Goal: Task Accomplishment & Management: Use online tool/utility

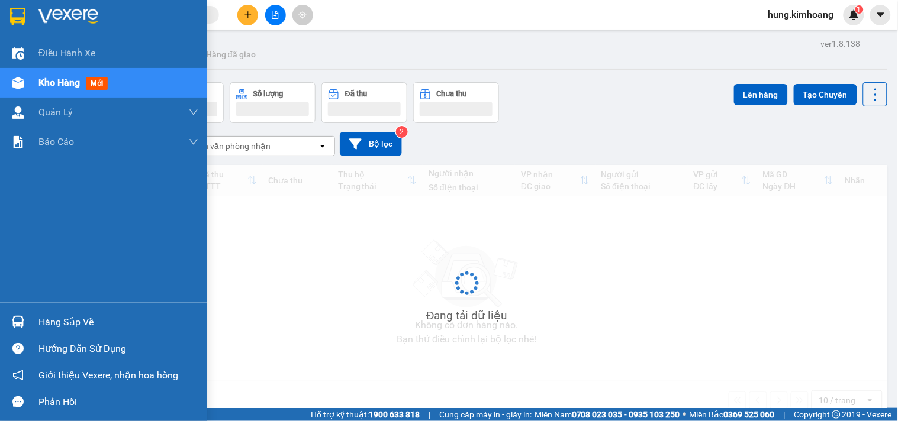
click at [21, 323] on img at bounding box center [18, 322] width 12 height 12
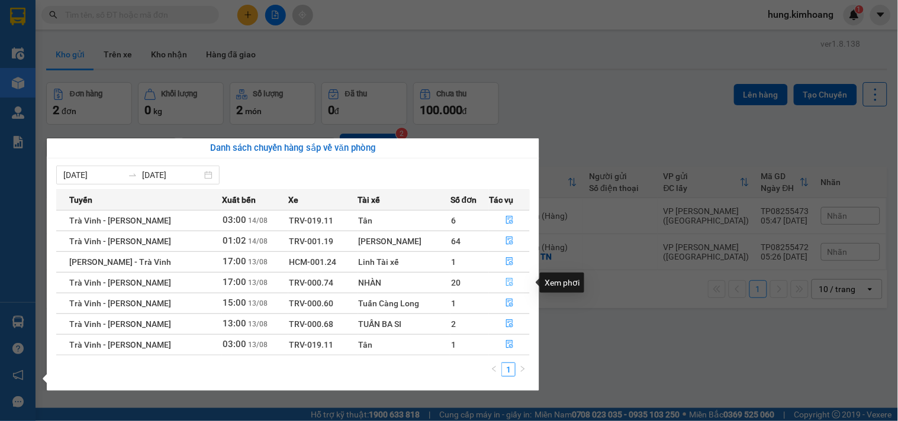
click at [510, 285] on icon "file-done" at bounding box center [510, 282] width 8 height 8
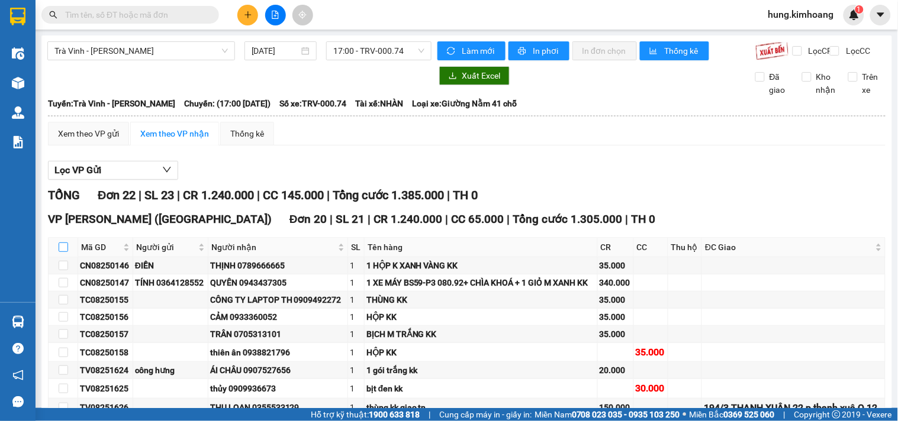
click at [63, 252] on input "checkbox" at bounding box center [63, 247] width 9 height 9
checkbox input "true"
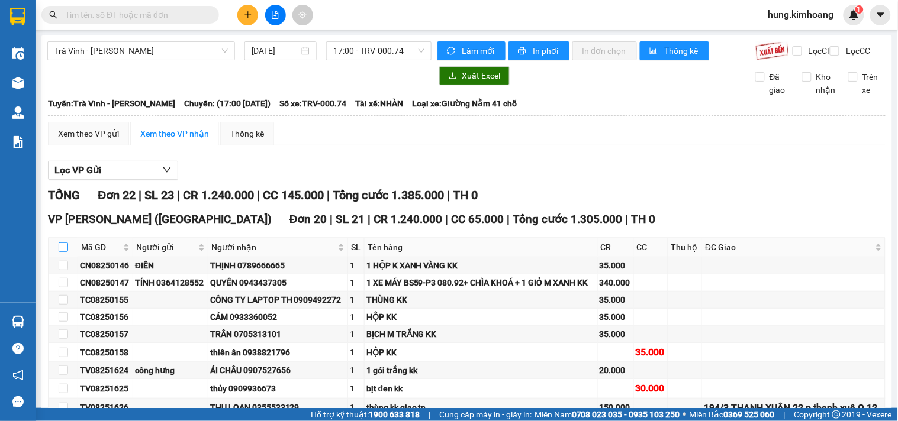
checkbox input "true"
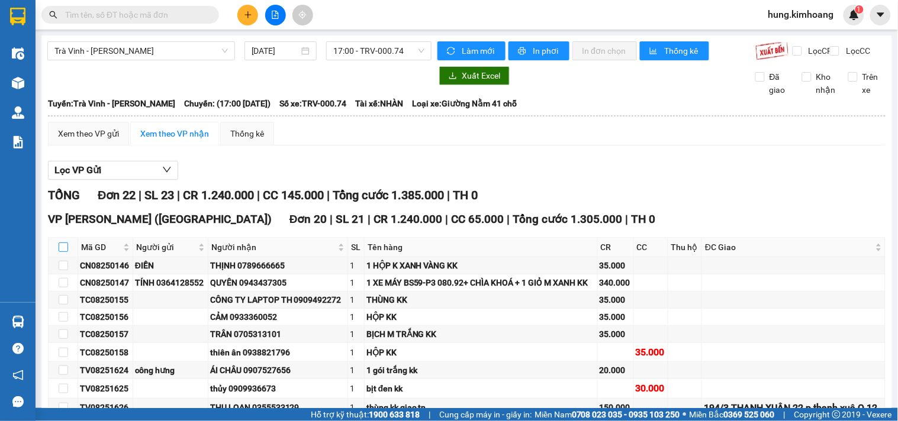
checkbox input "true"
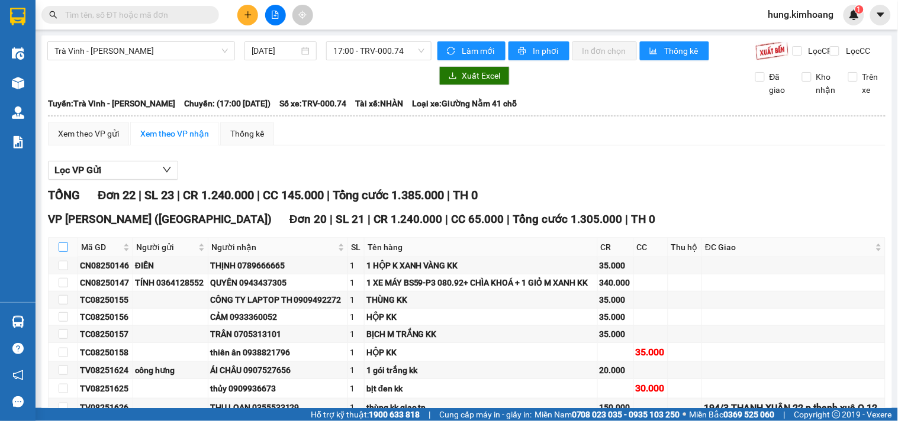
checkbox input "true"
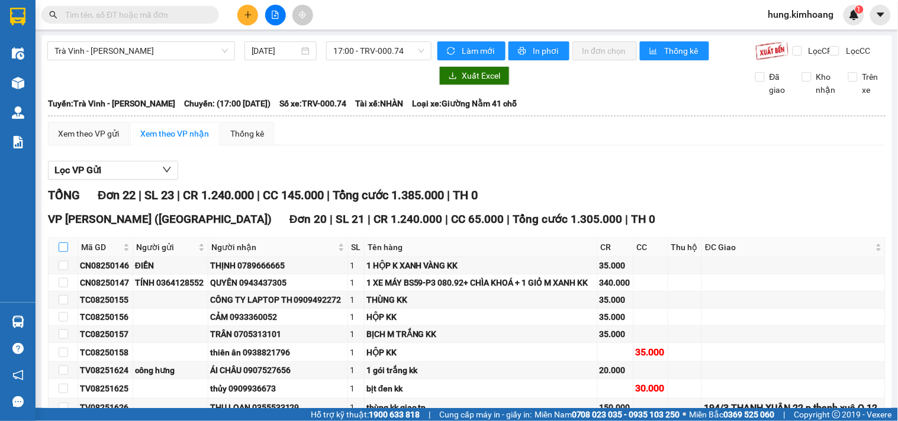
checkbox input "true"
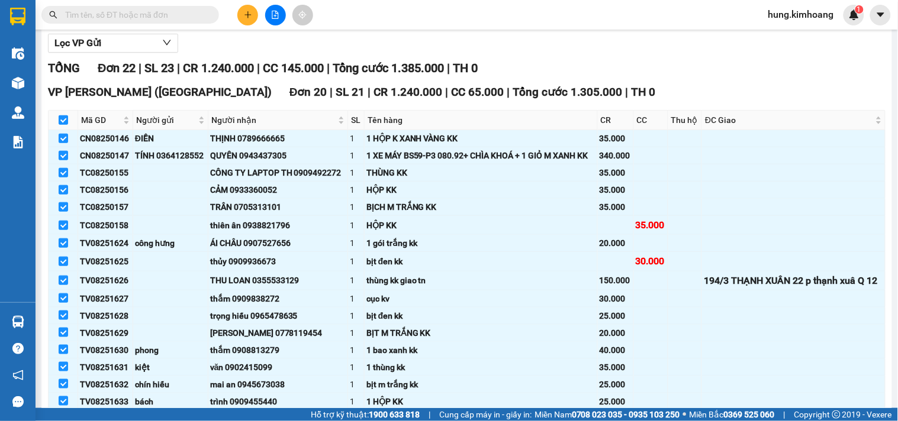
scroll to position [329, 0]
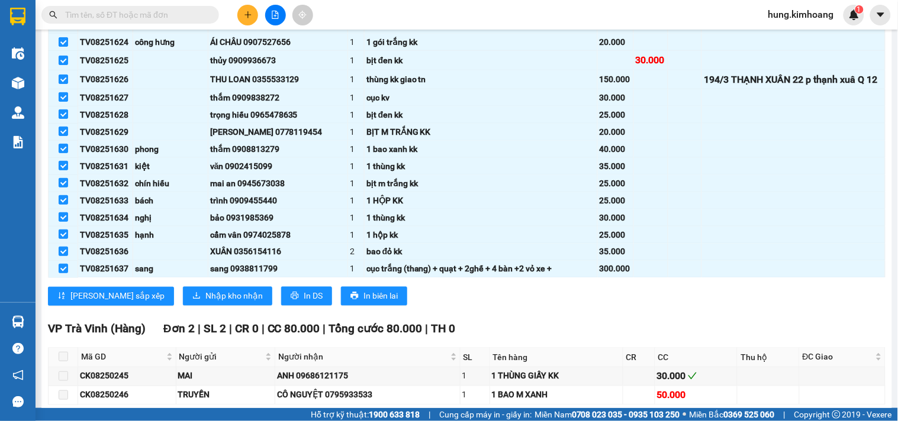
click at [173, 336] on span "Đơn 2" at bounding box center [178, 330] width 31 height 14
click at [205, 303] on span "Nhập kho nhận" at bounding box center [233, 296] width 57 height 13
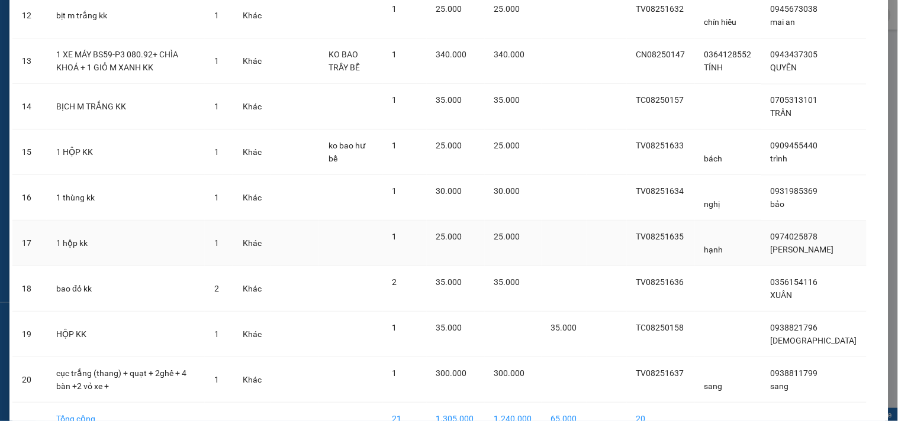
scroll to position [689, 0]
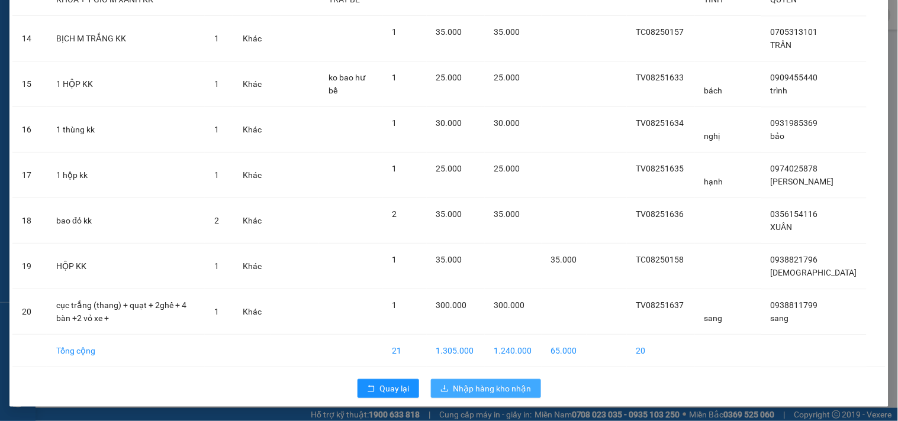
click at [472, 388] on span "Nhập hàng kho nhận" at bounding box center [492, 388] width 78 height 13
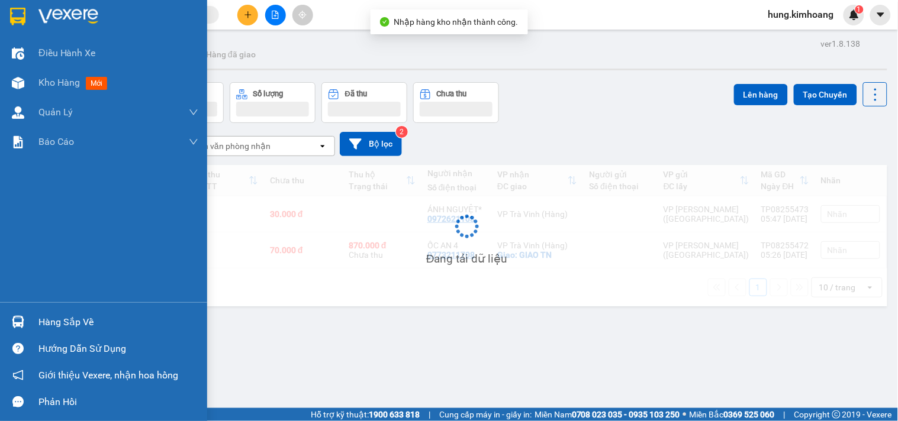
click at [68, 316] on div "Hàng sắp về" at bounding box center [118, 323] width 160 height 18
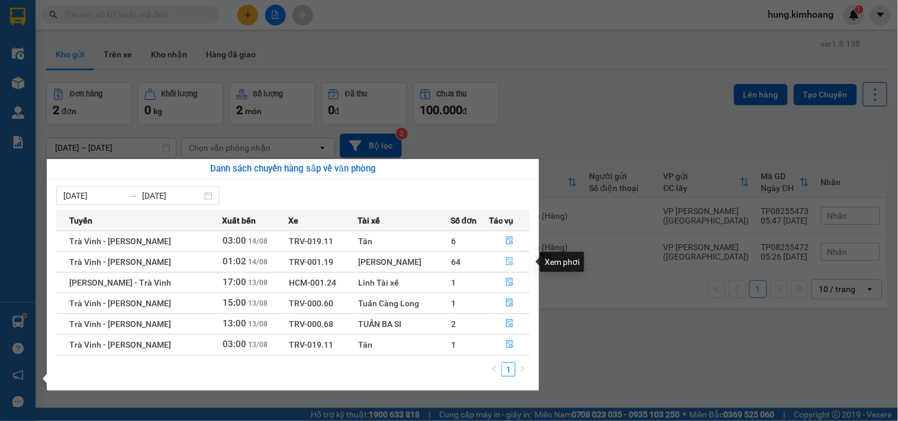
click at [510, 265] on icon "file-done" at bounding box center [510, 262] width 8 height 8
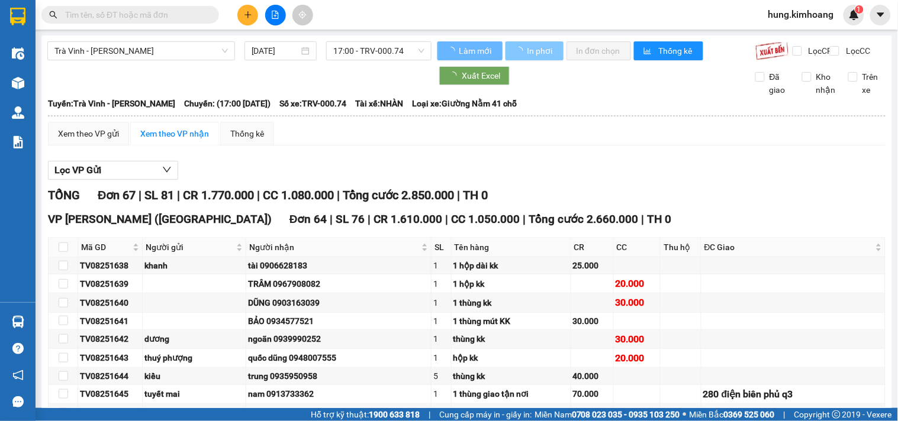
type input "[DATE]"
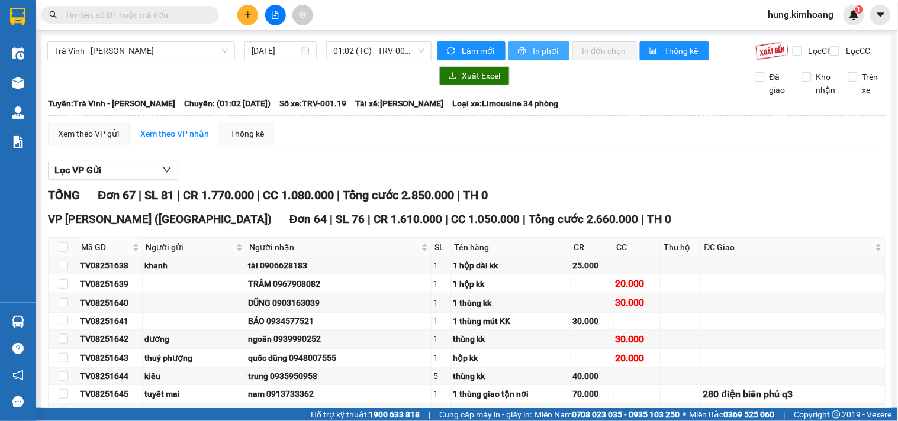
click at [535, 46] on span "In phơi" at bounding box center [546, 50] width 27 height 13
click at [60, 252] on input "checkbox" at bounding box center [63, 247] width 9 height 9
checkbox input "true"
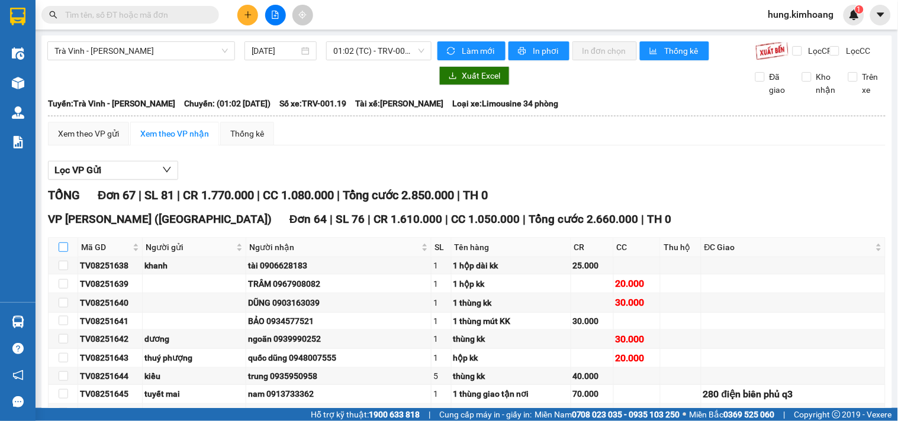
checkbox input "true"
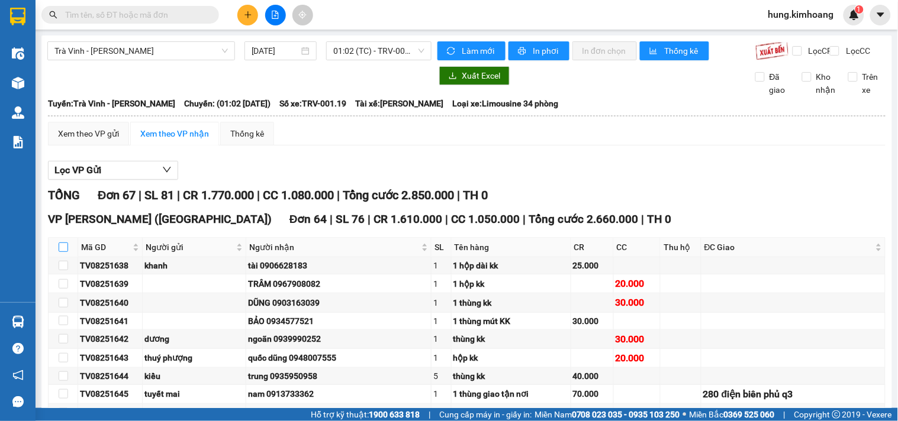
checkbox input "true"
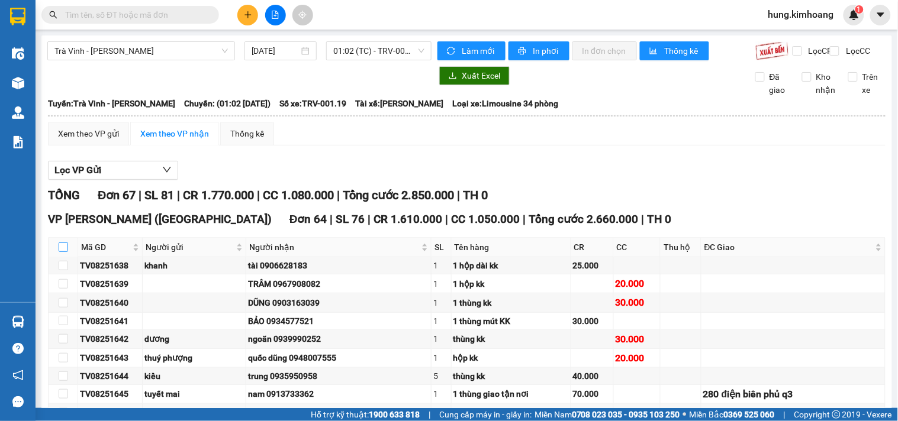
checkbox input "true"
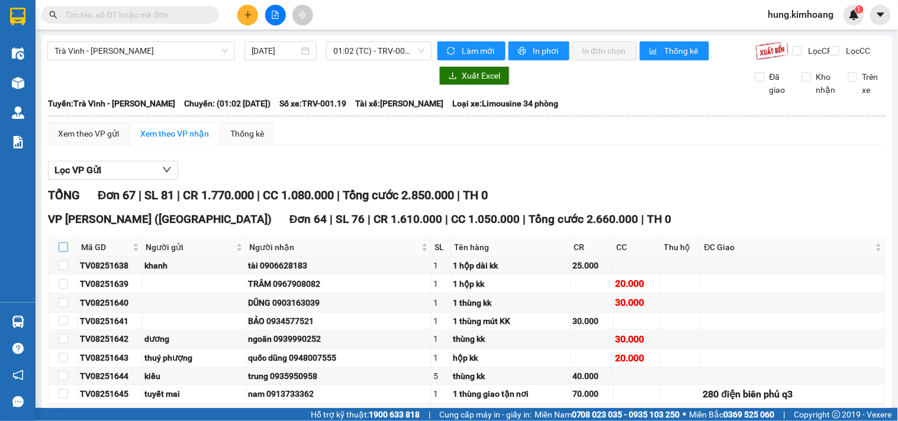
checkbox input "true"
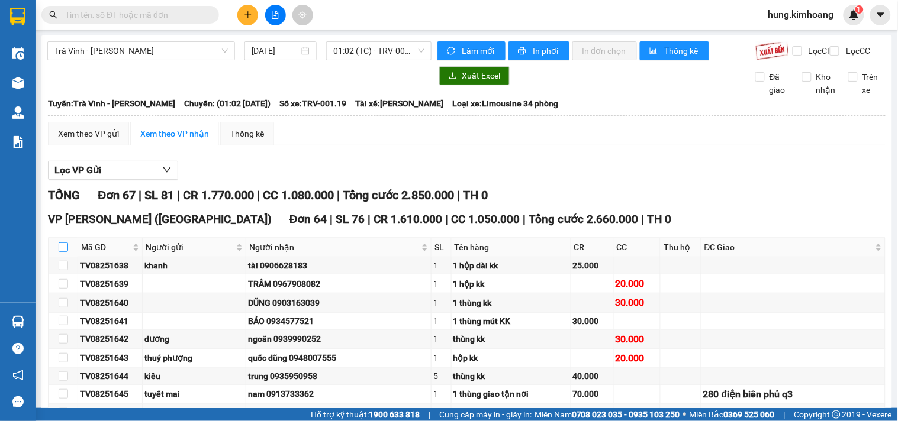
checkbox input "true"
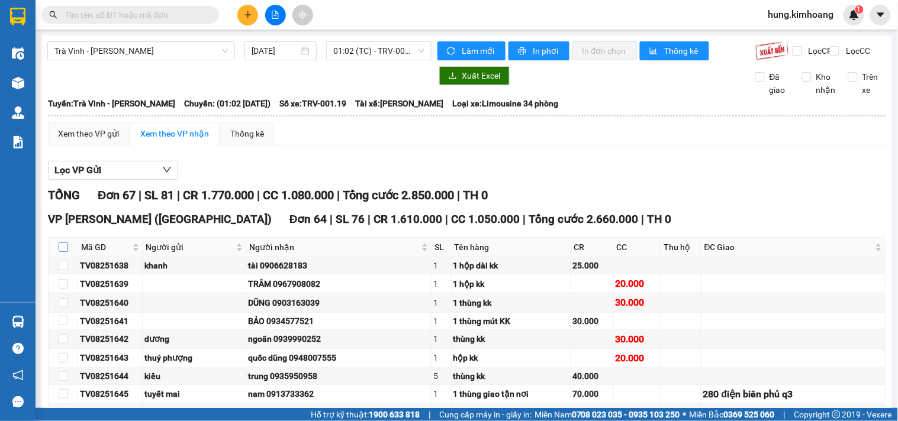
checkbox input "true"
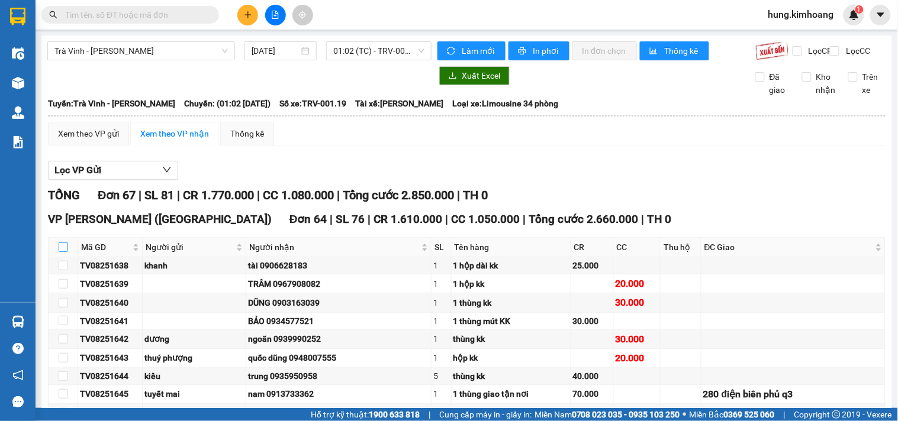
checkbox input "true"
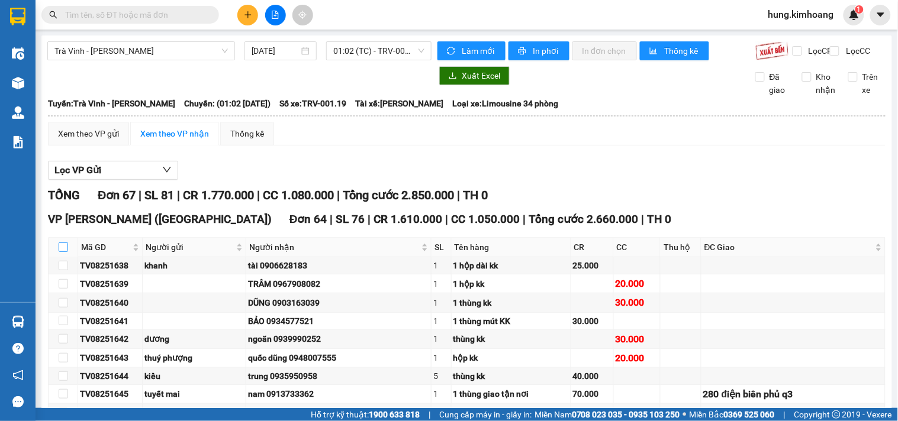
checkbox input "true"
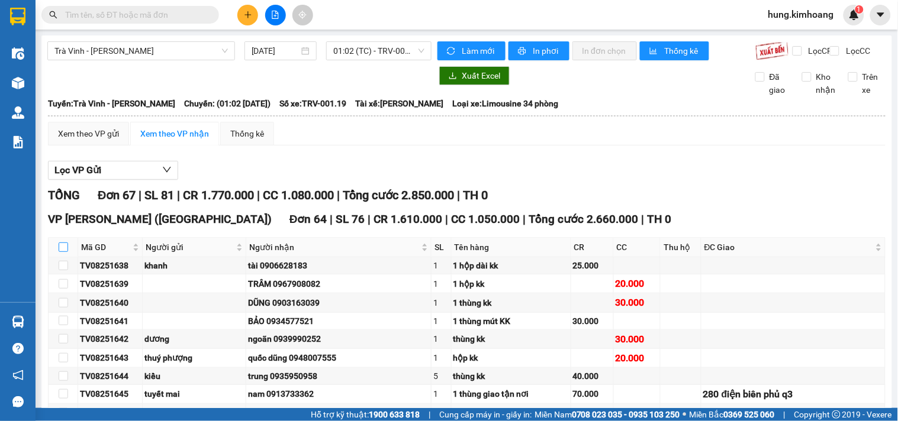
checkbox input "true"
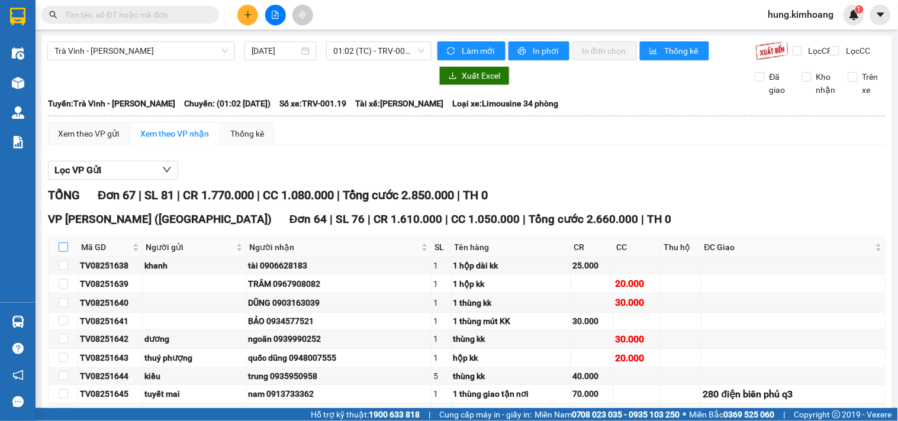
checkbox input "true"
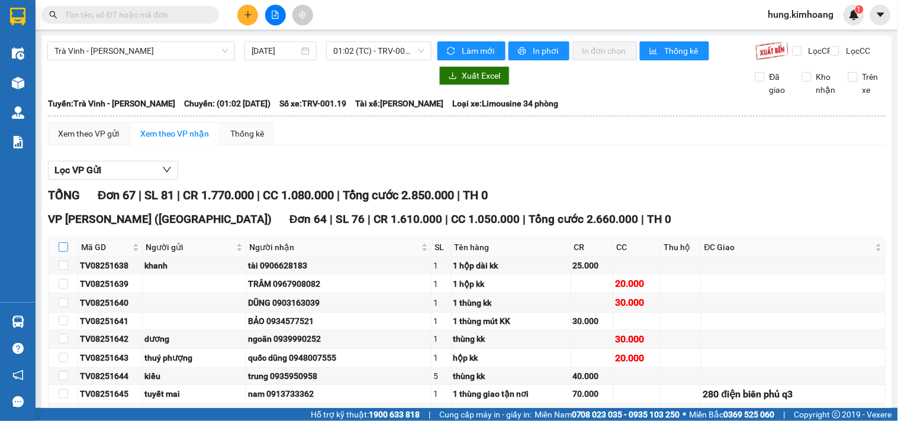
checkbox input "true"
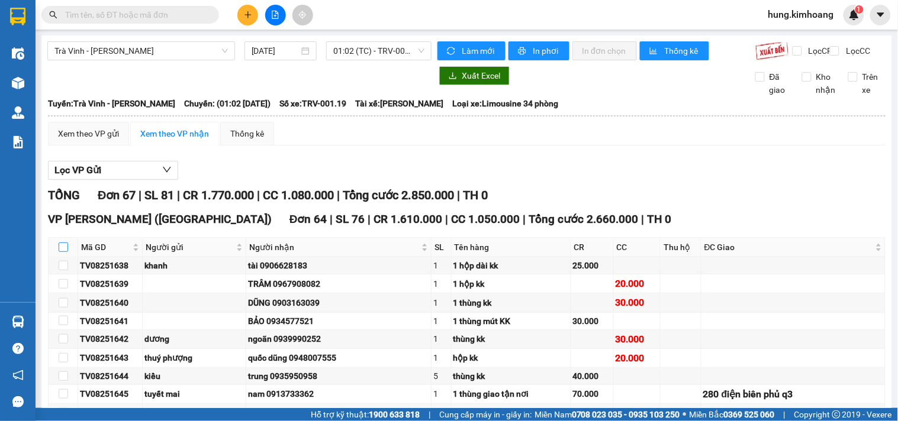
checkbox input "true"
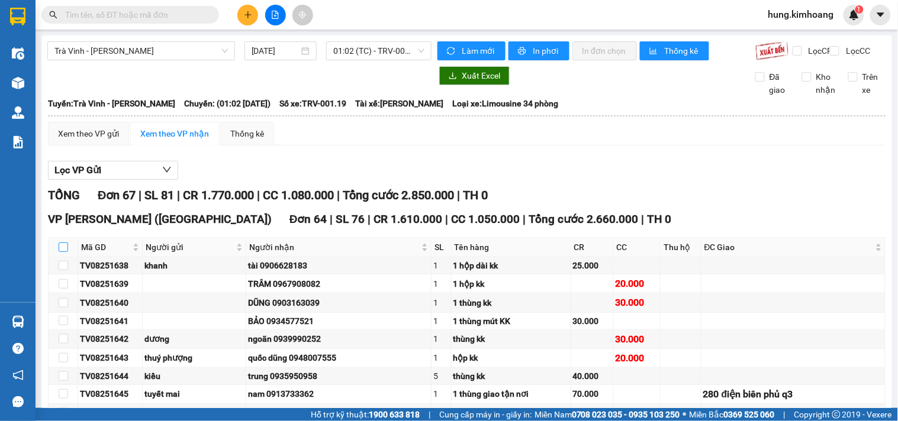
checkbox input "true"
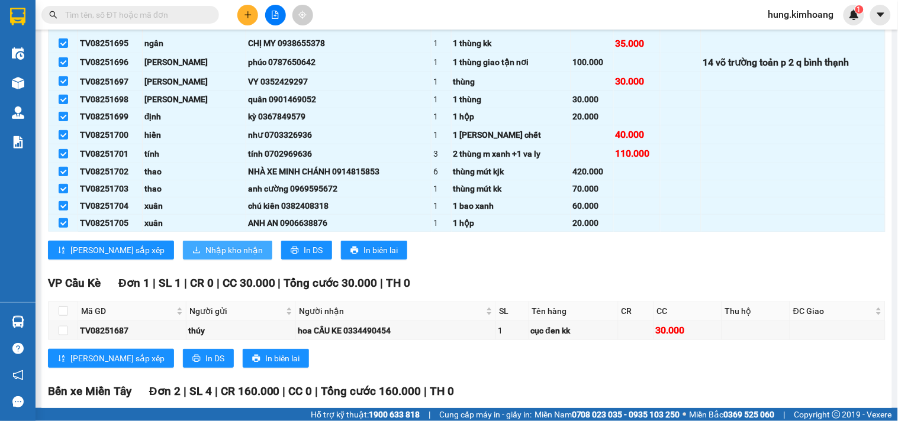
scroll to position [1179, 0]
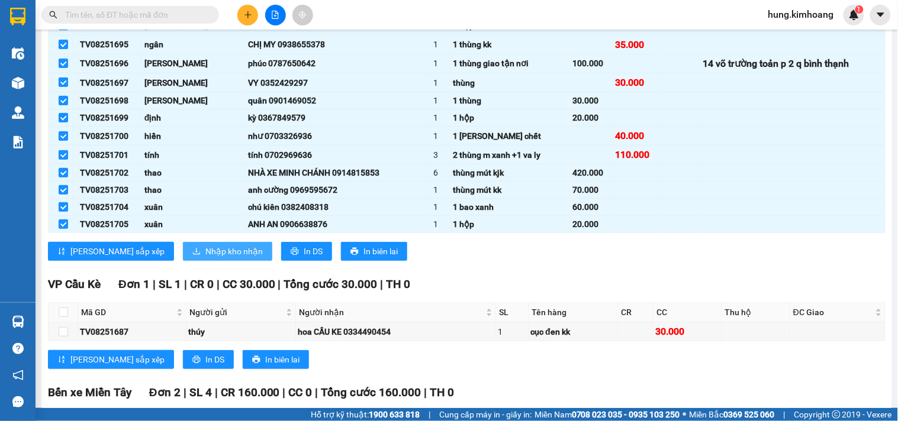
click at [205, 258] on span "Nhập kho nhận" at bounding box center [233, 251] width 57 height 13
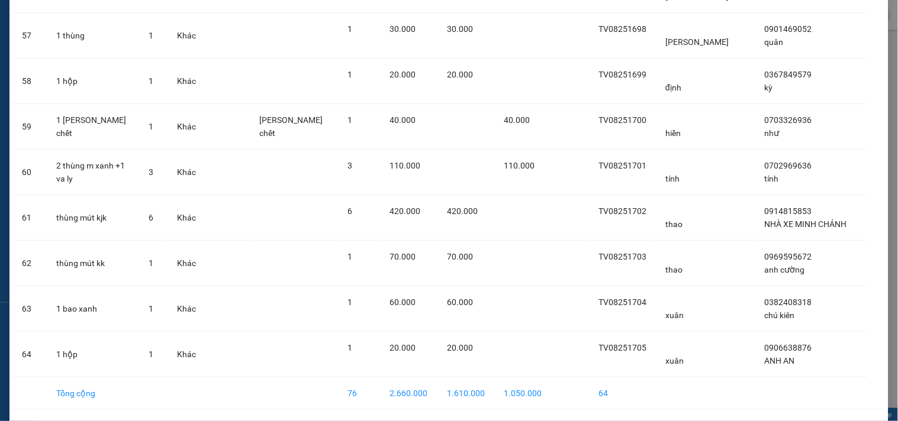
scroll to position [2683, 0]
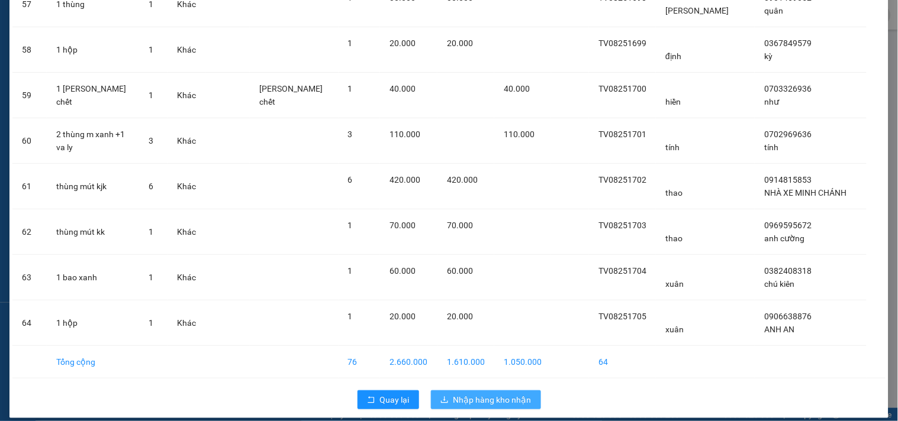
click at [496, 391] on button "Nhập hàng kho nhận" at bounding box center [486, 400] width 110 height 19
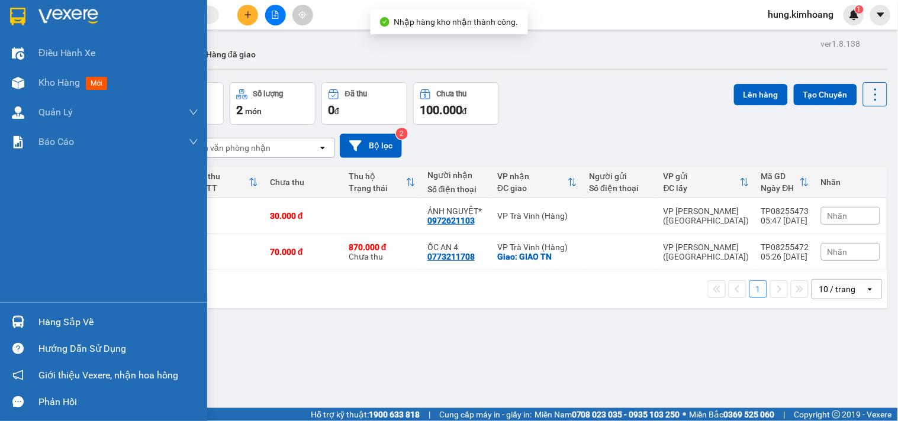
click at [67, 314] on div "Hàng sắp về" at bounding box center [118, 323] width 160 height 18
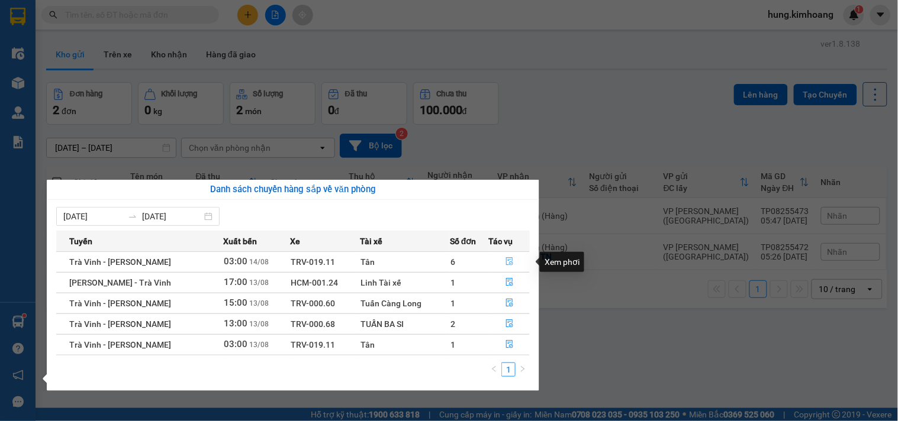
click at [509, 263] on icon "file-done" at bounding box center [509, 262] width 7 height 8
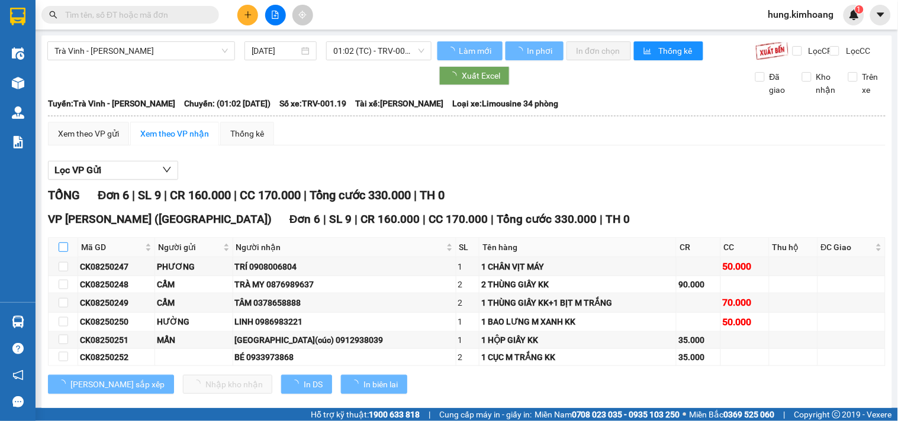
click at [62, 252] on input "checkbox" at bounding box center [63, 247] width 9 height 9
checkbox input "true"
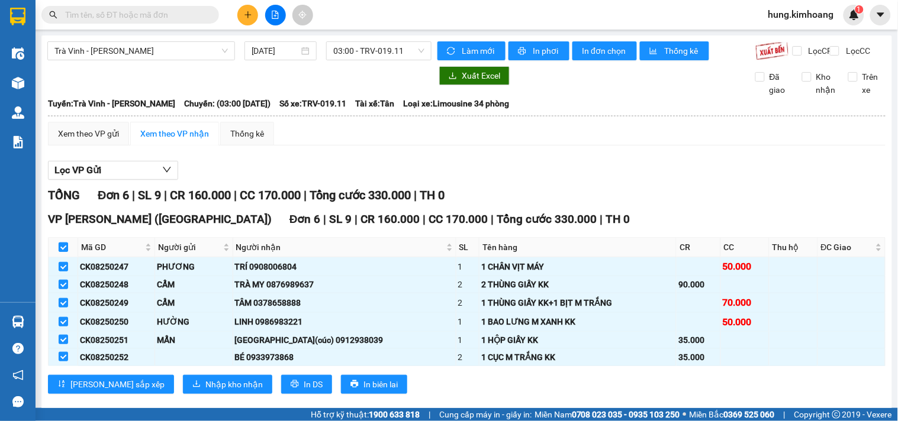
checkbox input "true"
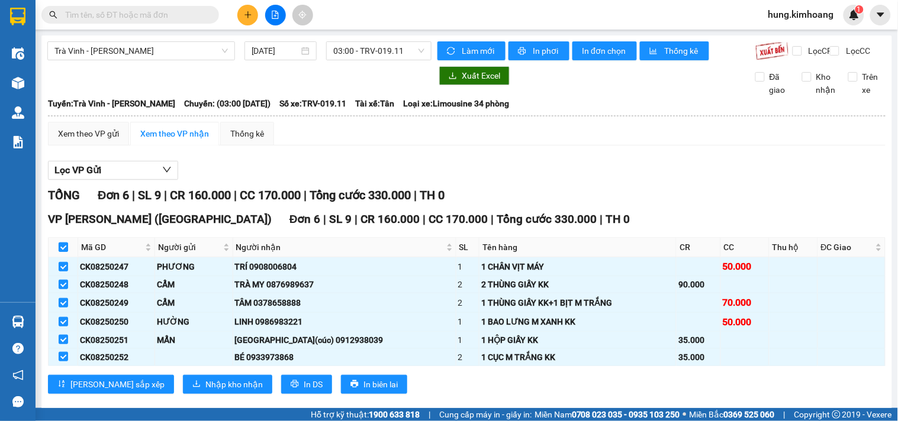
checkbox input "true"
click at [522, 55] on span "printer" at bounding box center [523, 51] width 10 height 9
click at [523, 49] on span "printer" at bounding box center [523, 51] width 10 height 9
click at [205, 388] on span "Nhập kho nhận" at bounding box center [233, 384] width 57 height 13
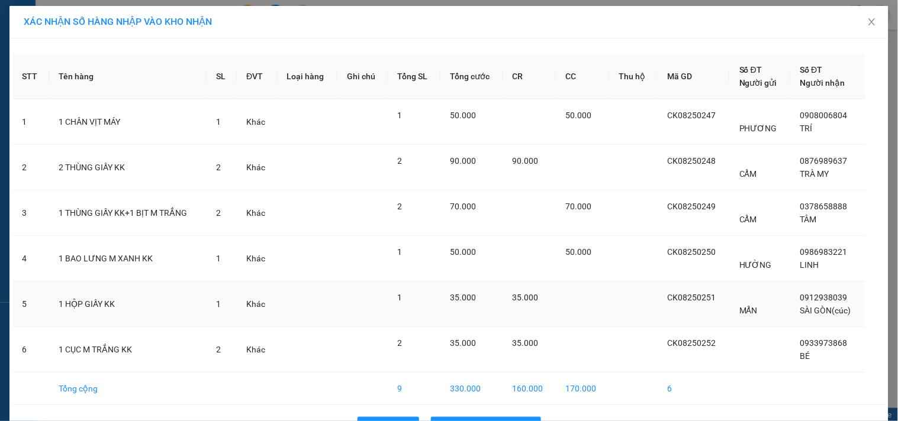
scroll to position [38, 0]
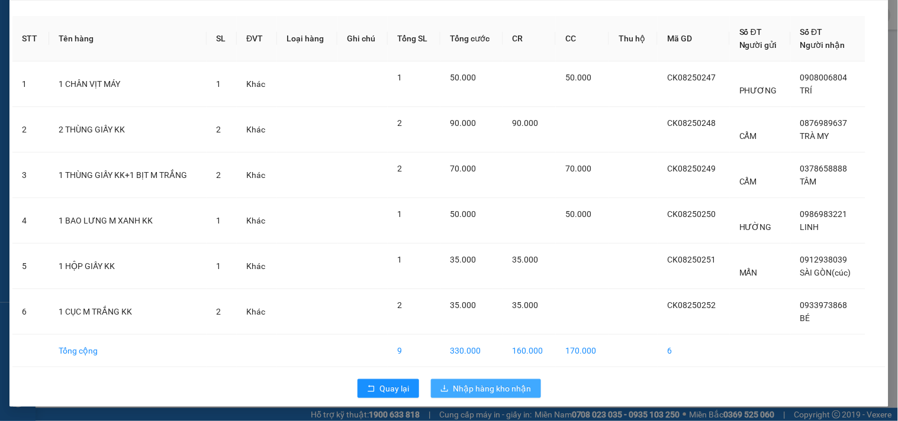
click at [484, 391] on span "Nhập hàng kho nhận" at bounding box center [492, 388] width 78 height 13
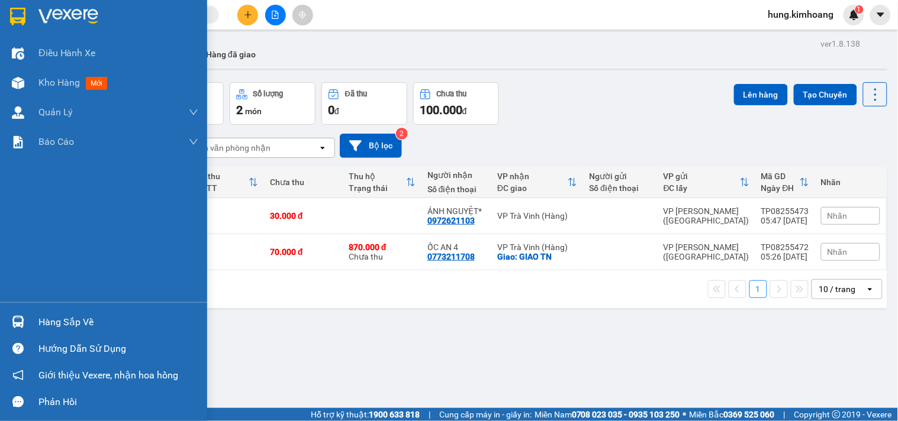
click at [72, 321] on div "Hàng sắp về" at bounding box center [118, 323] width 160 height 18
